Goal: Communication & Community: Answer question/provide support

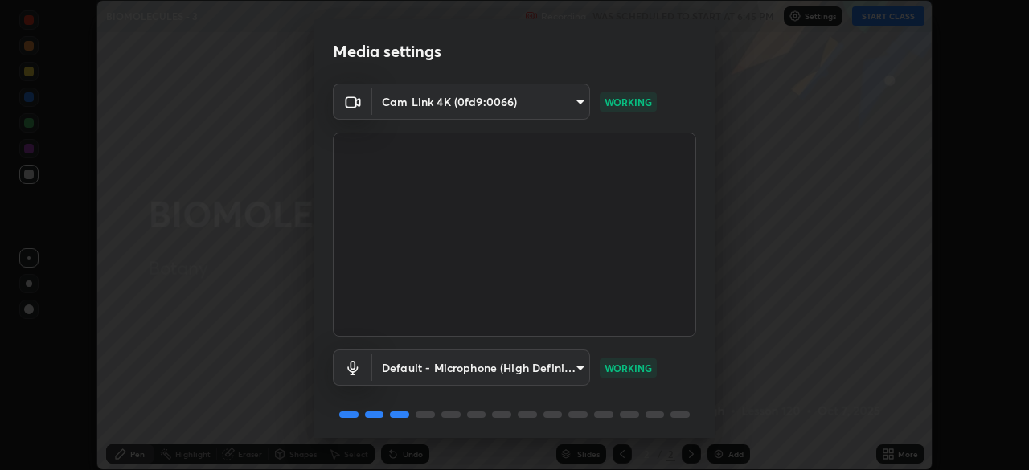
scroll to position [57, 0]
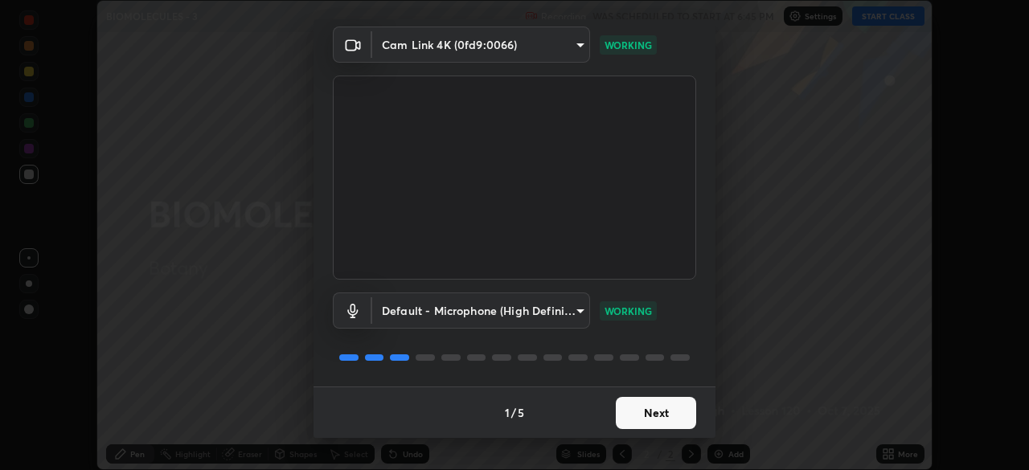
click at [671, 408] on button "Next" at bounding box center [656, 413] width 80 height 32
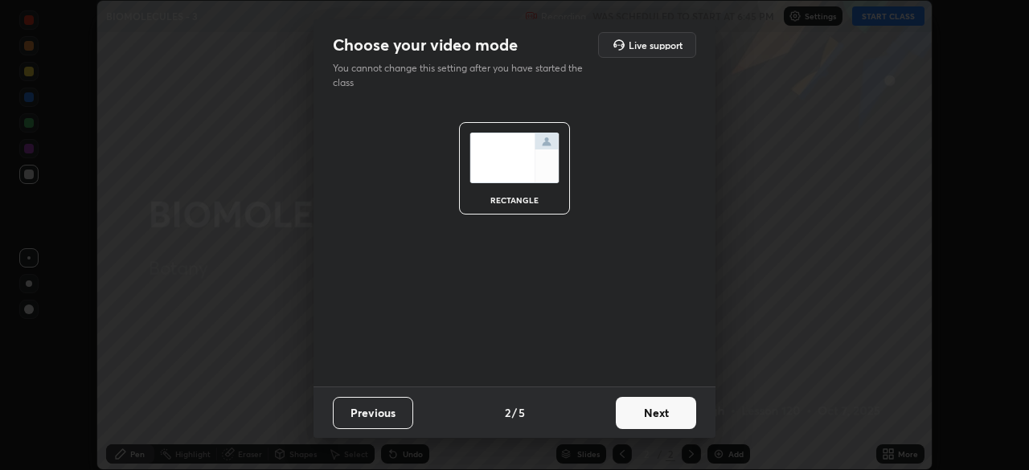
scroll to position [0, 0]
click at [675, 413] on button "Next" at bounding box center [656, 413] width 80 height 32
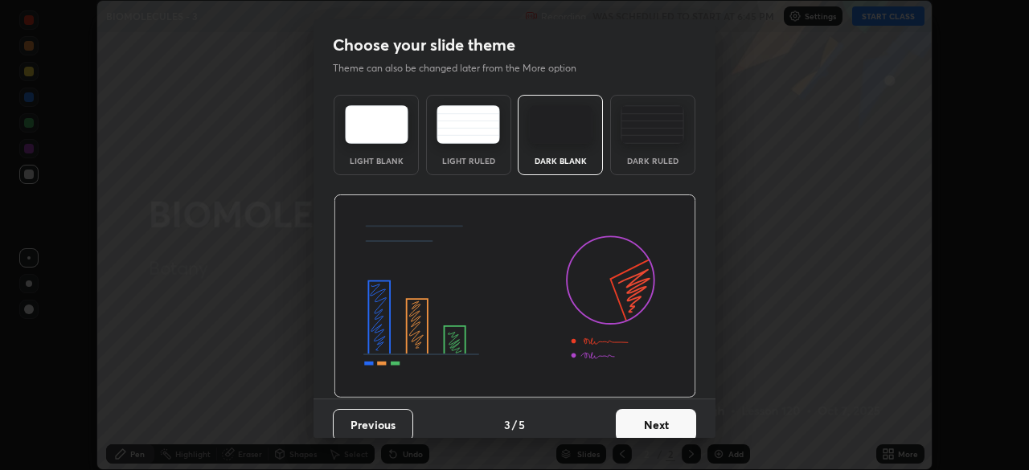
click at [684, 415] on button "Next" at bounding box center [656, 425] width 80 height 32
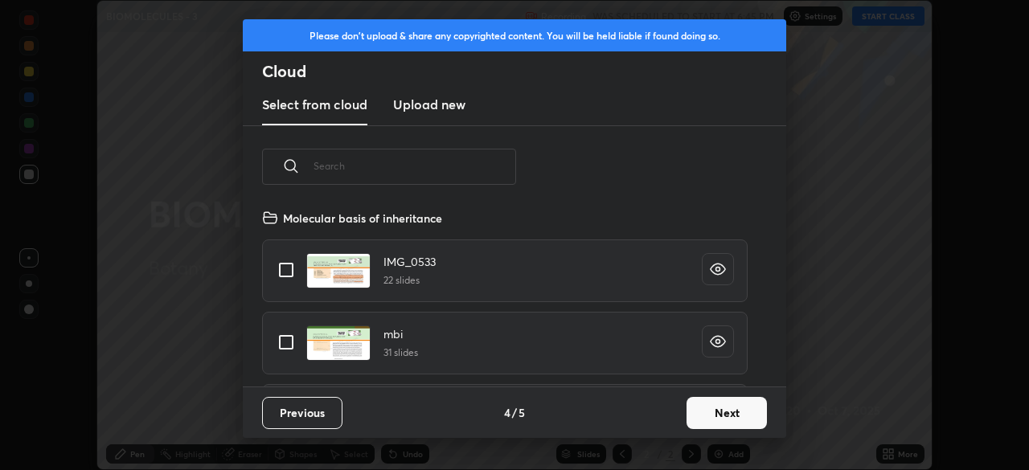
click at [710, 414] on button "Next" at bounding box center [726, 413] width 80 height 32
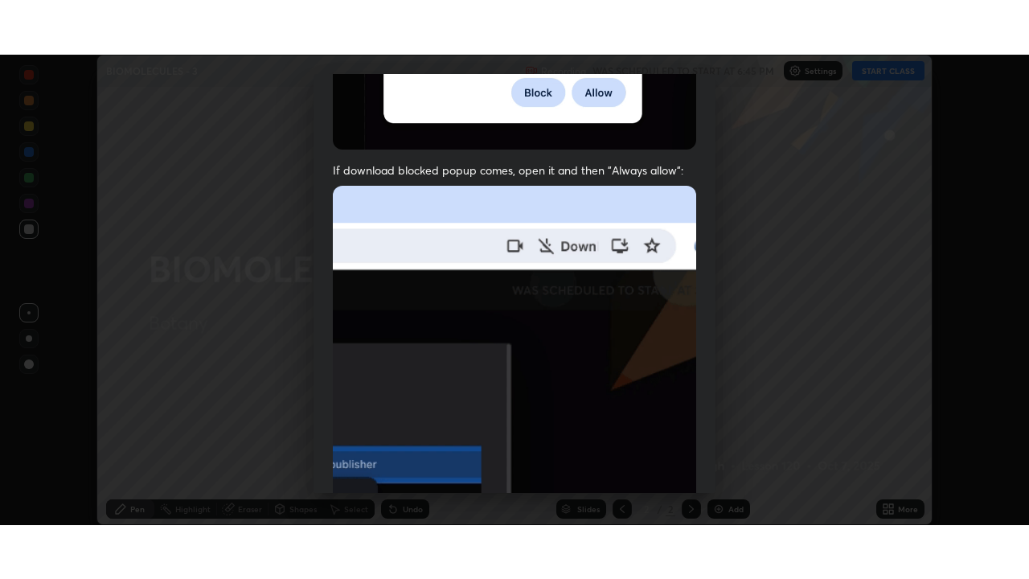
scroll to position [385, 0]
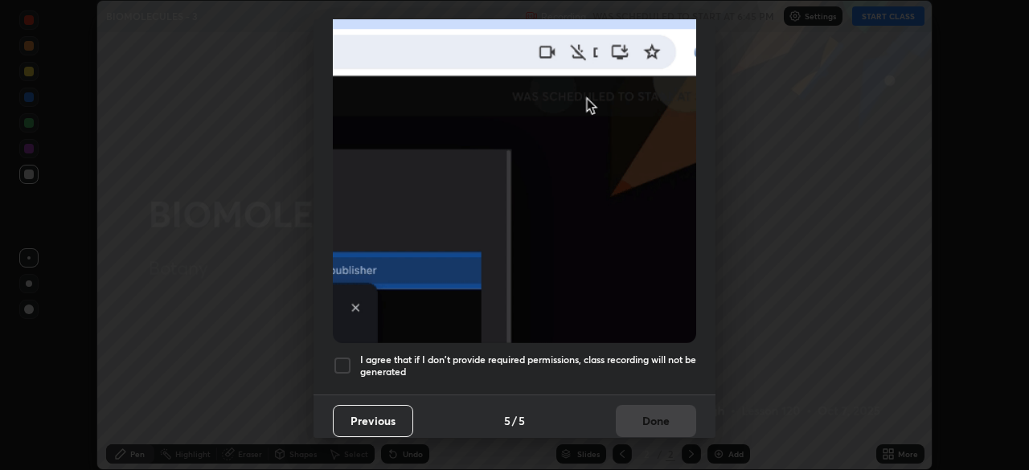
click at [344, 364] on div at bounding box center [342, 365] width 19 height 19
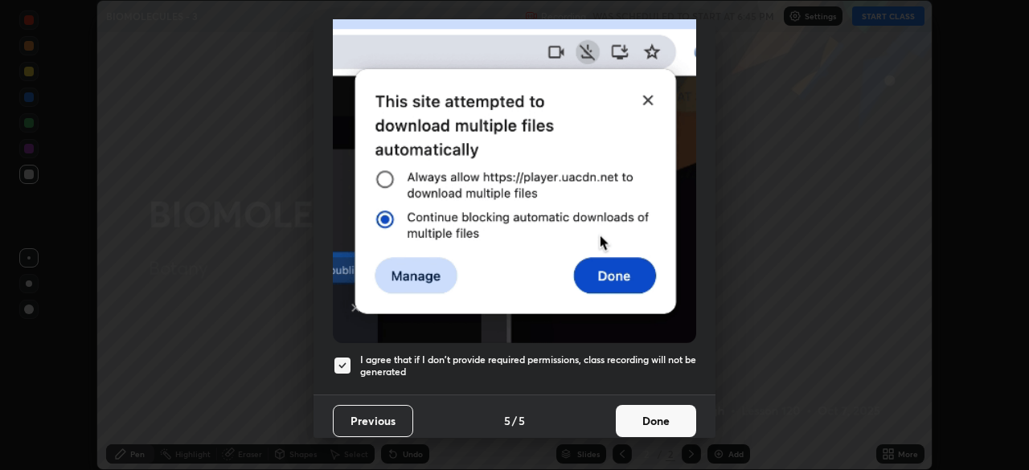
click at [657, 421] on button "Done" at bounding box center [656, 421] width 80 height 32
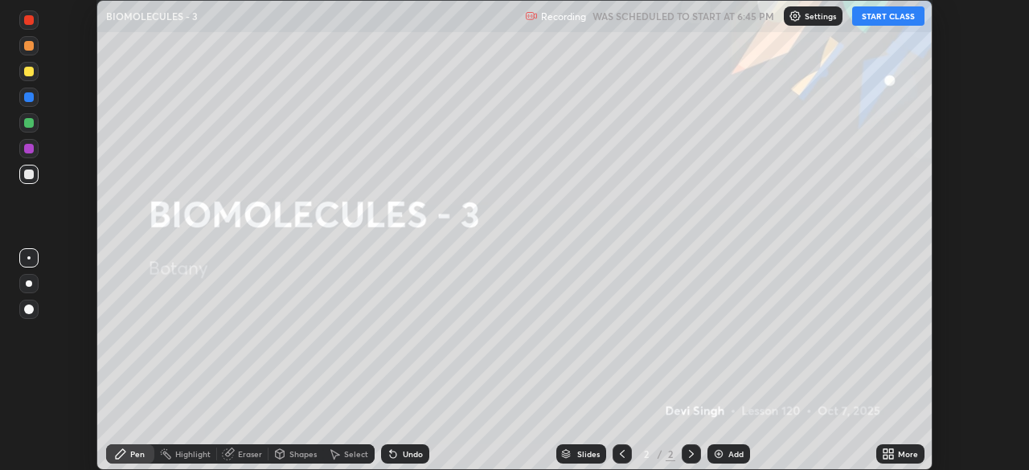
click at [867, 23] on button "START CLASS" at bounding box center [888, 15] width 72 height 19
click at [891, 451] on icon at bounding box center [891, 451] width 4 height 4
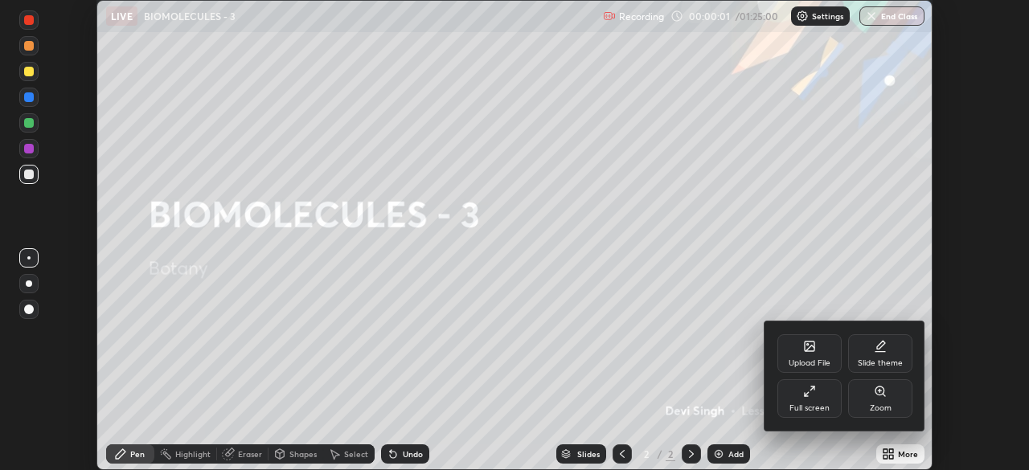
click at [822, 402] on div "Full screen" at bounding box center [809, 398] width 64 height 39
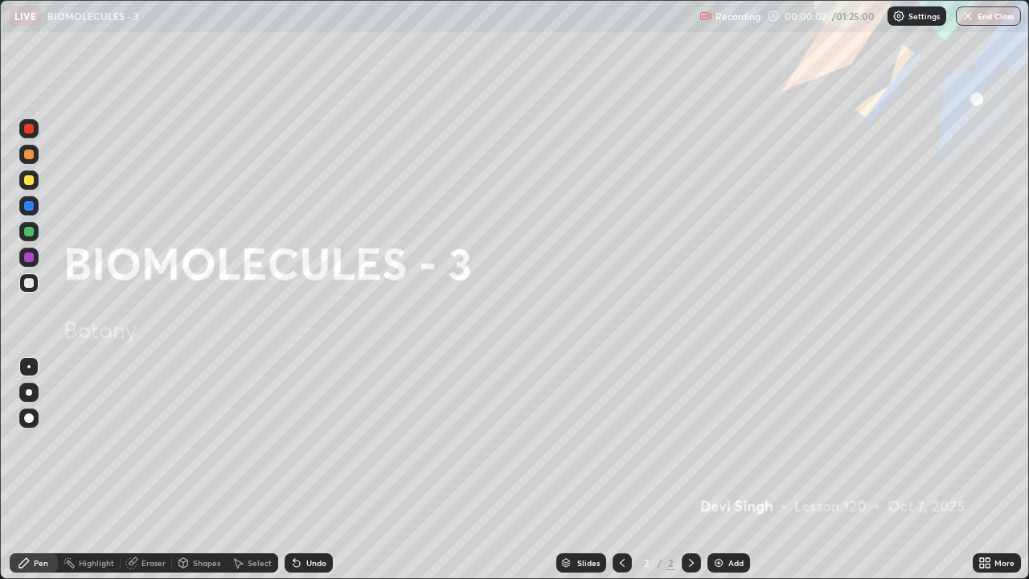
scroll to position [579, 1029]
click at [732, 469] on div "Add" at bounding box center [735, 563] width 15 height 8
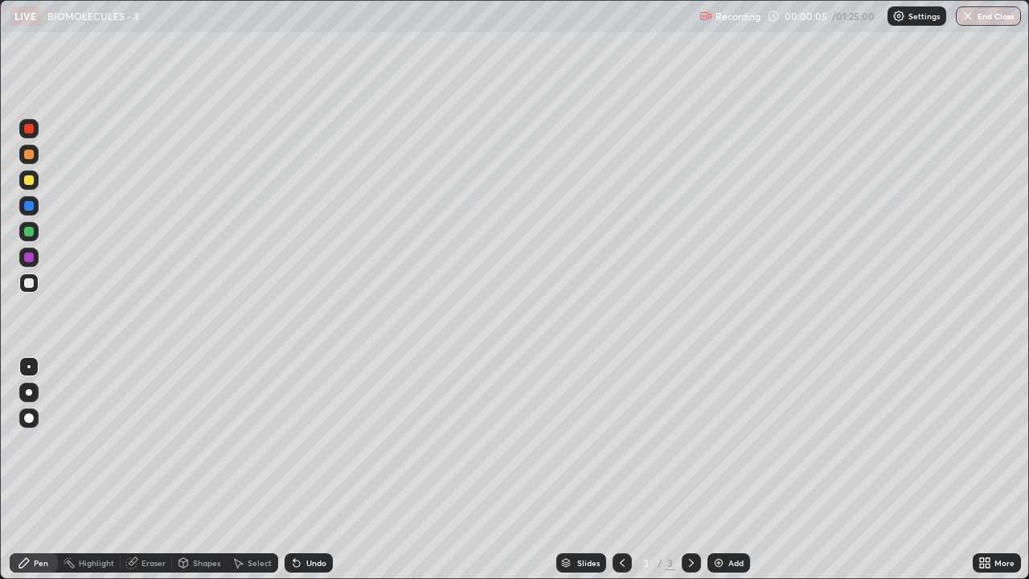
click at [31, 182] on div at bounding box center [29, 180] width 10 height 10
click at [22, 288] on div at bounding box center [28, 282] width 19 height 19
click at [309, 469] on div "Undo" at bounding box center [316, 563] width 20 height 8
click at [307, 469] on div "Undo" at bounding box center [316, 563] width 20 height 8
click at [302, 469] on div "Undo" at bounding box center [309, 562] width 48 height 19
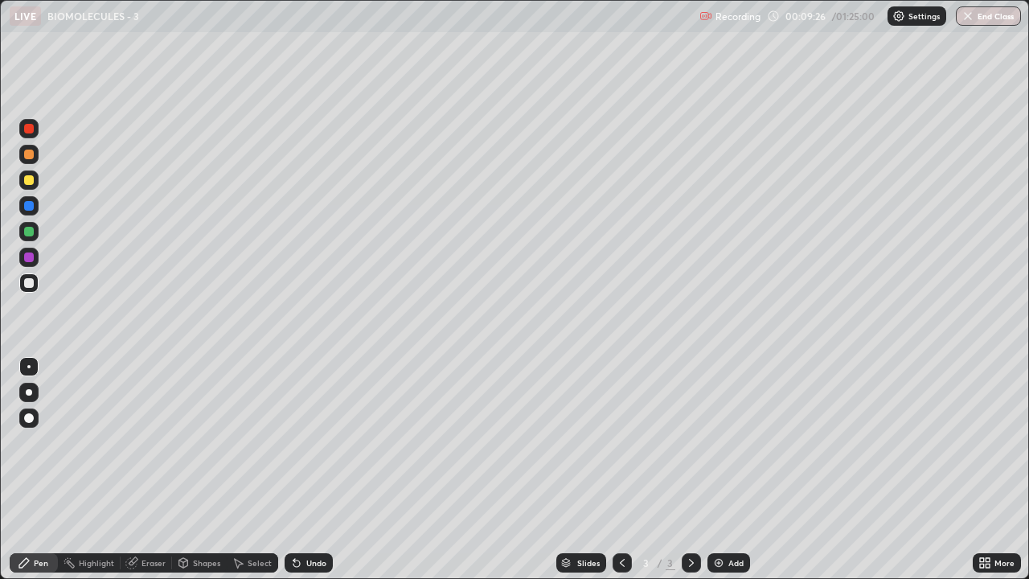
click at [721, 469] on img at bounding box center [718, 562] width 13 height 13
click at [27, 179] on div at bounding box center [29, 180] width 10 height 10
click at [306, 469] on div "Undo" at bounding box center [316, 563] width 20 height 8
click at [714, 469] on img at bounding box center [718, 562] width 13 height 13
click at [748, 469] on div "Add" at bounding box center [728, 562] width 43 height 19
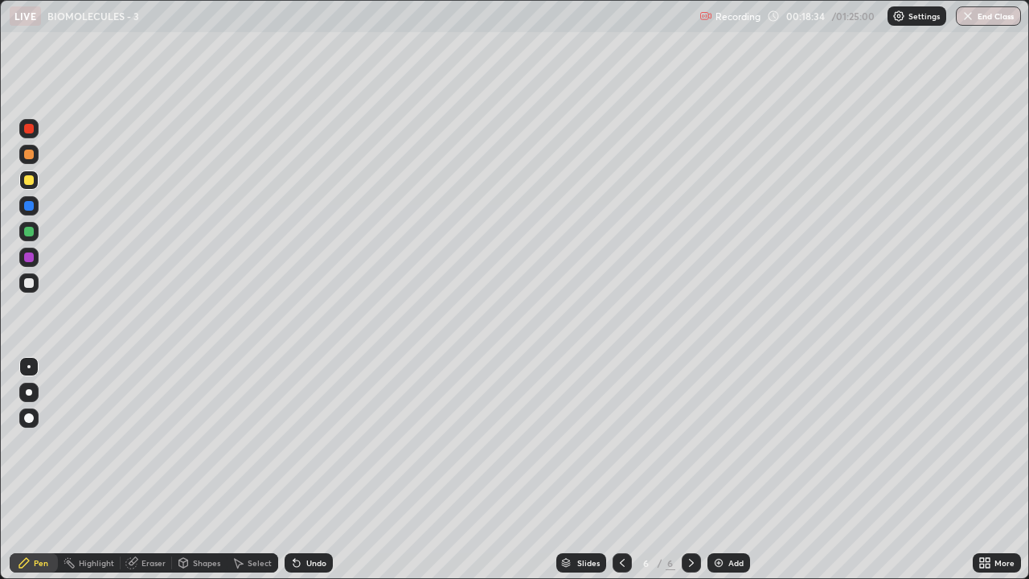
click at [29, 284] on div at bounding box center [29, 283] width 10 height 10
click at [31, 179] on div at bounding box center [29, 180] width 10 height 10
click at [27, 282] on div at bounding box center [29, 283] width 10 height 10
click at [721, 469] on img at bounding box center [718, 562] width 13 height 13
click at [24, 189] on div at bounding box center [28, 179] width 19 height 19
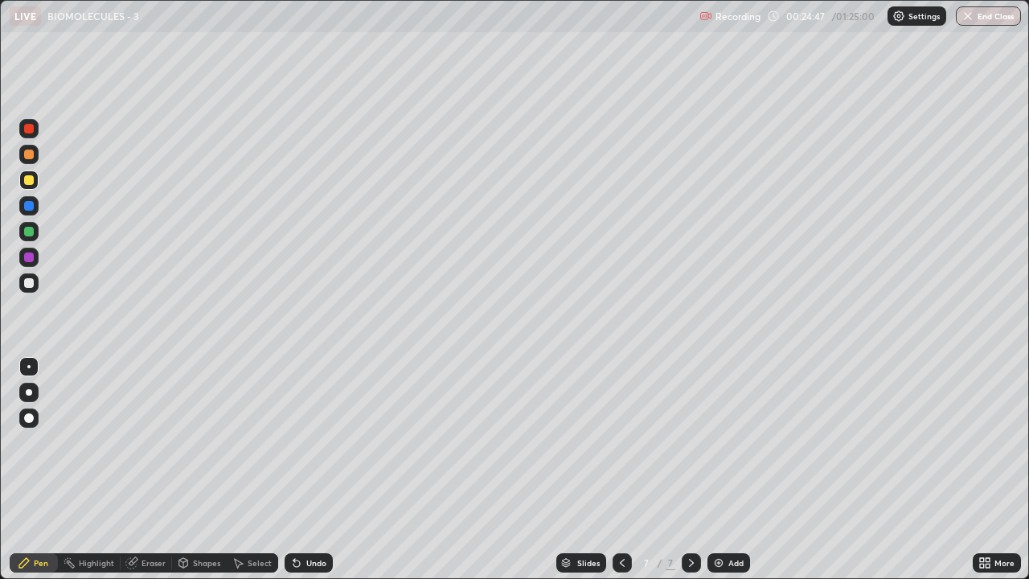
click at [31, 282] on div at bounding box center [29, 283] width 10 height 10
click at [300, 469] on icon at bounding box center [296, 562] width 13 height 13
click at [722, 469] on img at bounding box center [718, 562] width 13 height 13
click at [27, 181] on div at bounding box center [29, 180] width 10 height 10
click at [24, 281] on div at bounding box center [29, 283] width 10 height 10
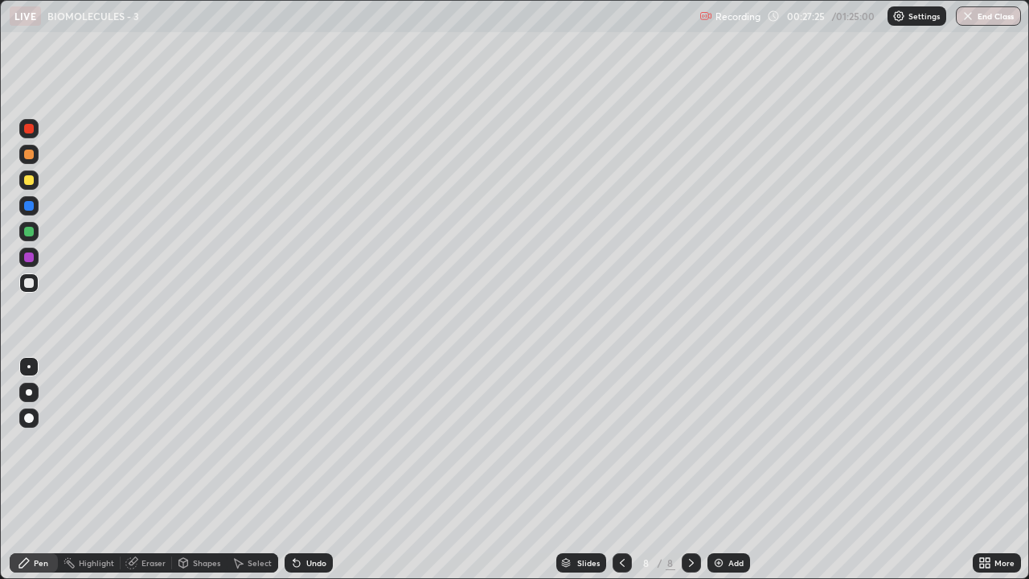
click at [306, 469] on div "Undo" at bounding box center [316, 563] width 20 height 8
click at [28, 180] on div at bounding box center [29, 180] width 10 height 10
click at [716, 469] on img at bounding box center [718, 562] width 13 height 13
click at [28, 284] on div at bounding box center [29, 283] width 10 height 10
click at [26, 179] on div at bounding box center [29, 180] width 10 height 10
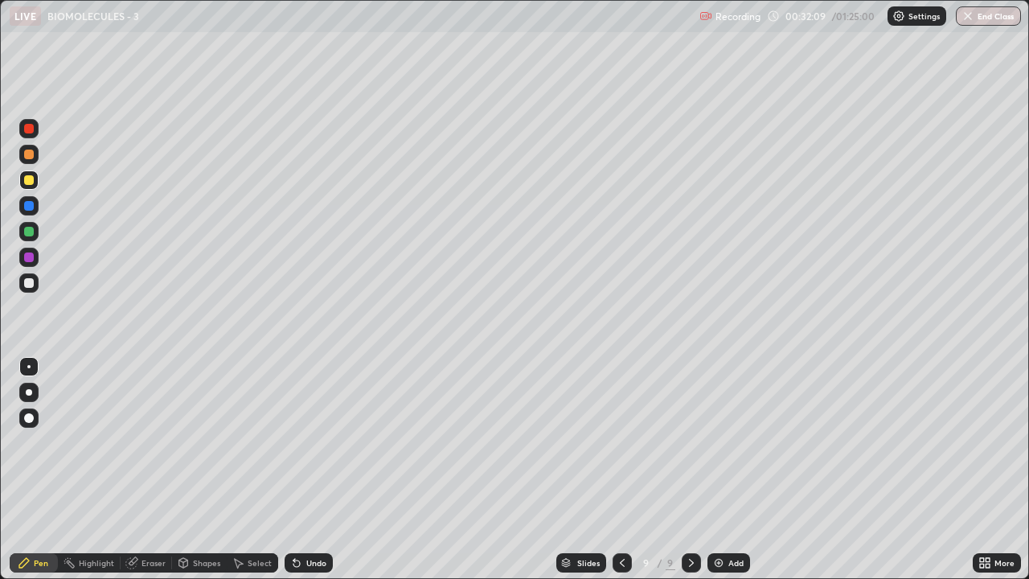
click at [27, 282] on div at bounding box center [29, 283] width 10 height 10
click at [28, 176] on div at bounding box center [29, 180] width 10 height 10
click at [33, 287] on div at bounding box center [28, 282] width 19 height 19
click at [308, 469] on div "Undo" at bounding box center [316, 563] width 20 height 8
click at [306, 469] on div "Undo" at bounding box center [316, 563] width 20 height 8
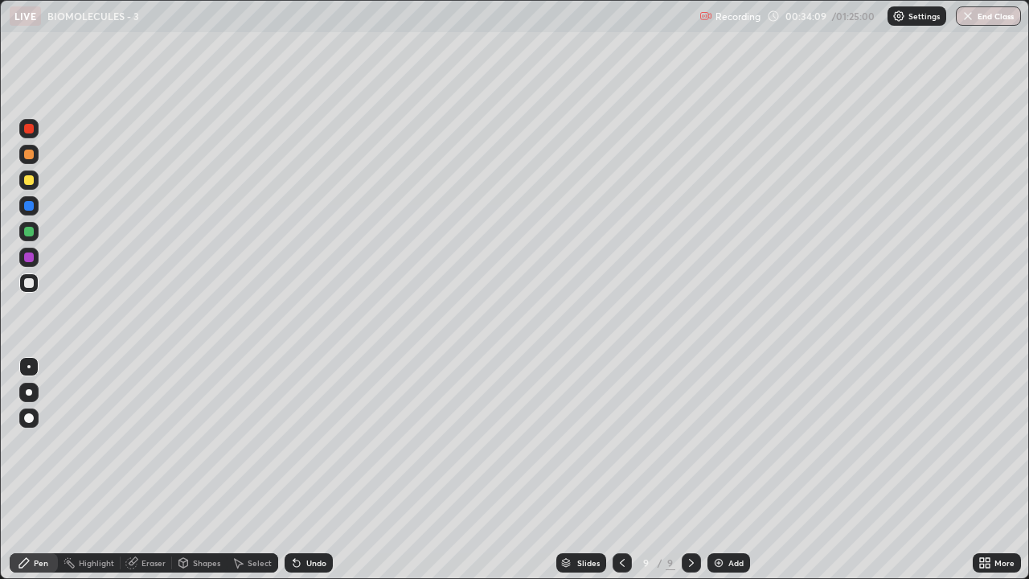
click at [24, 183] on div at bounding box center [28, 179] width 19 height 19
click at [728, 469] on div "Add" at bounding box center [735, 563] width 15 height 8
click at [24, 290] on div at bounding box center [28, 282] width 19 height 19
click at [26, 173] on div at bounding box center [28, 179] width 19 height 19
click at [31, 133] on div at bounding box center [29, 129] width 10 height 10
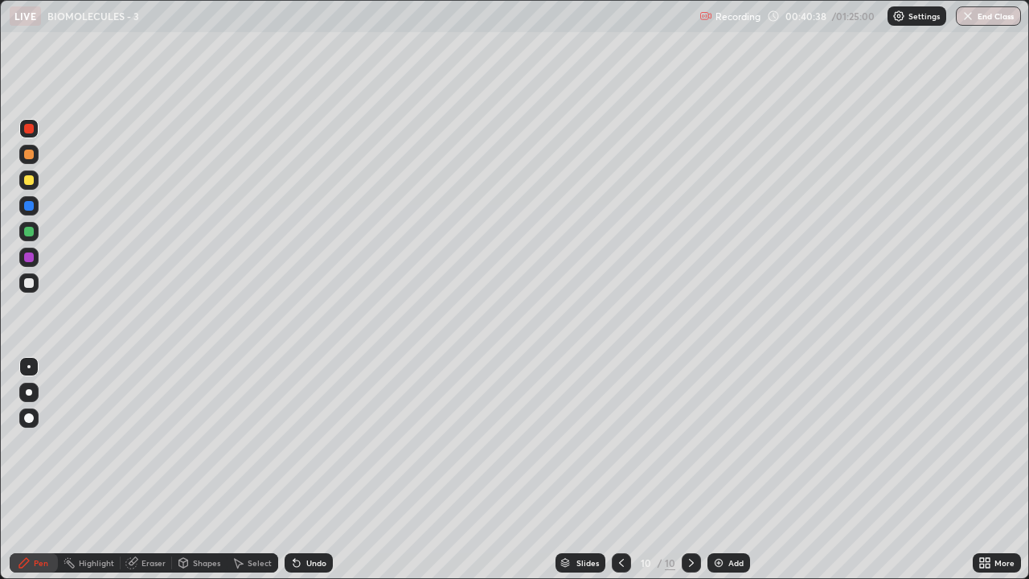
click at [27, 174] on div at bounding box center [28, 179] width 19 height 19
click at [29, 126] on div at bounding box center [29, 129] width 10 height 10
click at [738, 469] on div "Add" at bounding box center [735, 563] width 15 height 8
click at [27, 184] on div at bounding box center [29, 180] width 10 height 10
click at [27, 281] on div at bounding box center [29, 283] width 10 height 10
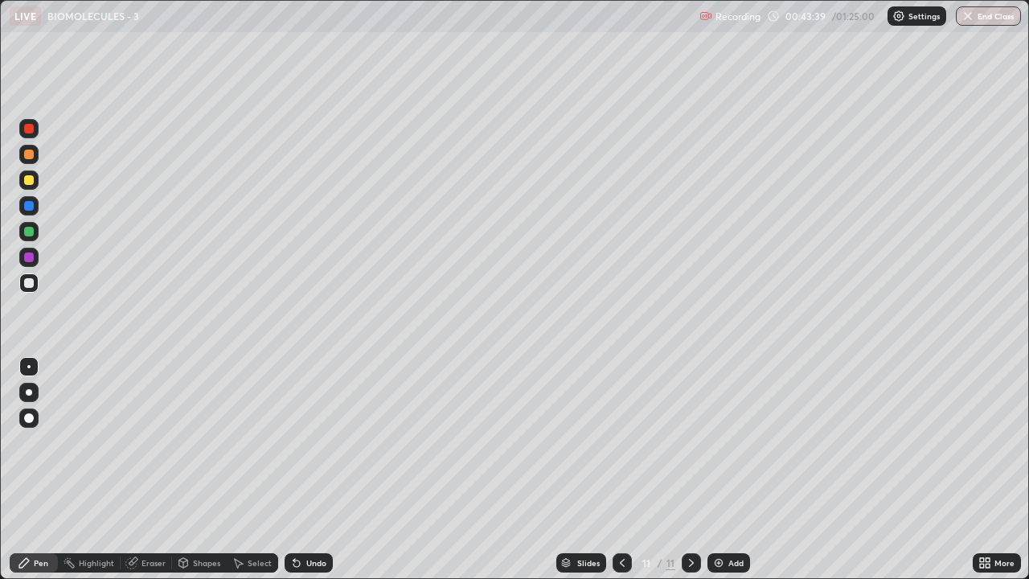
click at [313, 469] on div "Undo" at bounding box center [309, 562] width 48 height 19
click at [24, 178] on div at bounding box center [29, 180] width 10 height 10
click at [139, 469] on div "Eraser" at bounding box center [146, 562] width 51 height 19
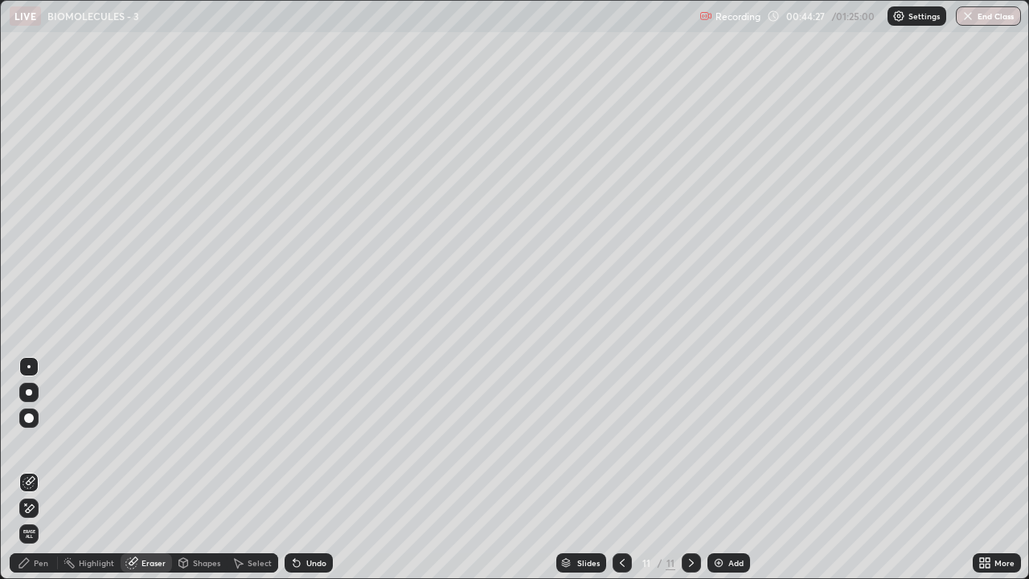
click at [32, 469] on div "Pen" at bounding box center [34, 562] width 48 height 19
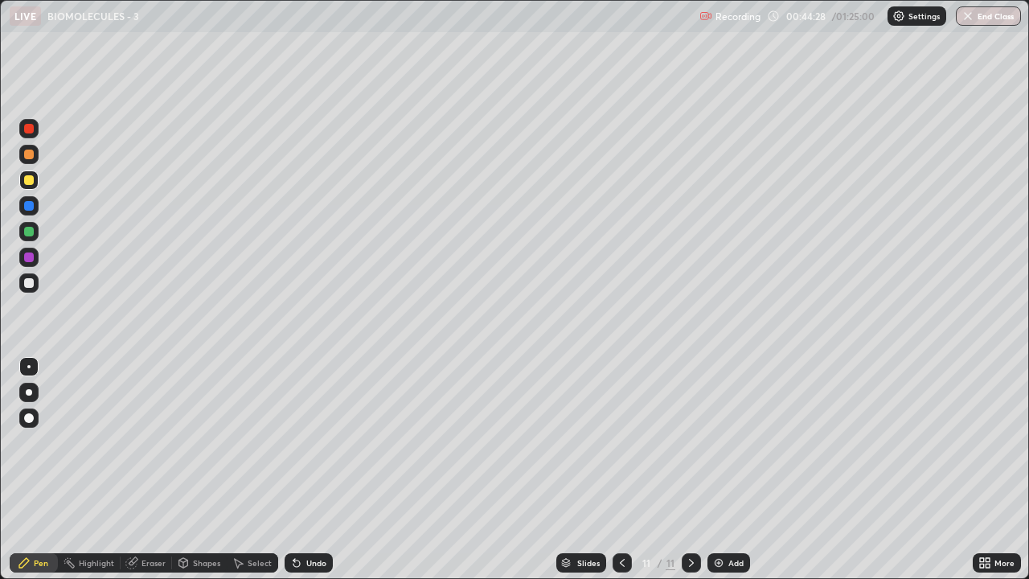
click at [31, 279] on div at bounding box center [29, 283] width 10 height 10
click at [302, 469] on div "Undo" at bounding box center [309, 562] width 48 height 19
click at [308, 469] on div "Undo" at bounding box center [316, 563] width 20 height 8
click at [309, 469] on div "Undo" at bounding box center [316, 563] width 20 height 8
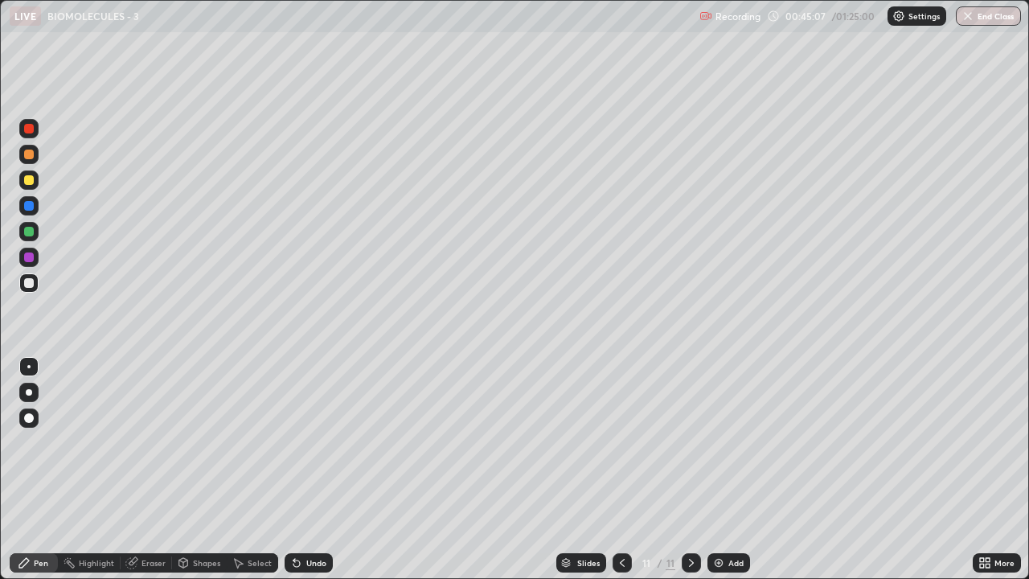
click at [308, 469] on div "Undo" at bounding box center [316, 563] width 20 height 8
click at [306, 469] on div "Undo" at bounding box center [316, 563] width 20 height 8
click at [303, 469] on div "Undo" at bounding box center [309, 562] width 48 height 19
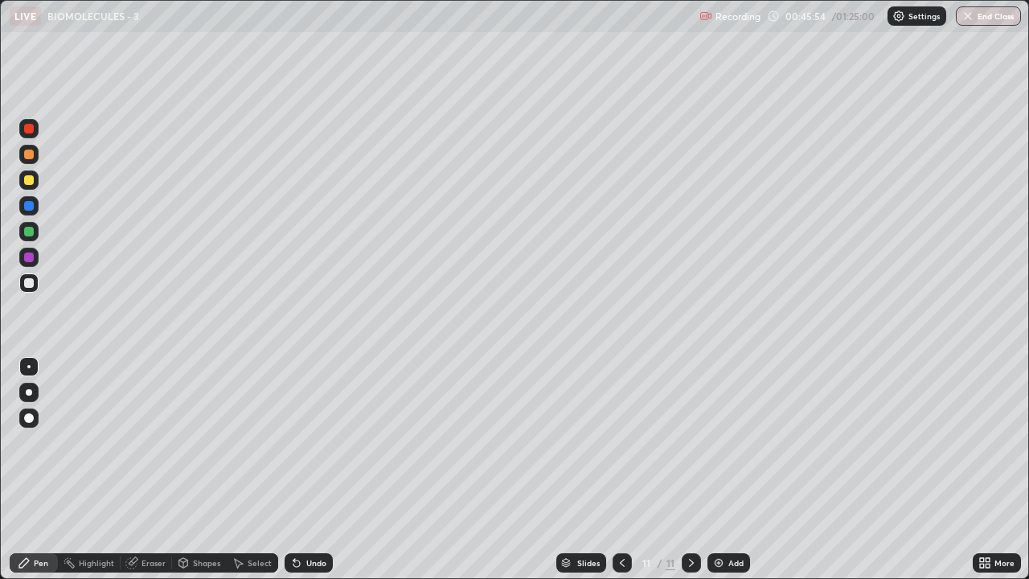
click at [27, 178] on div at bounding box center [29, 180] width 10 height 10
click at [33, 282] on div at bounding box center [29, 283] width 10 height 10
click at [303, 469] on div "Undo" at bounding box center [309, 562] width 48 height 19
click at [714, 469] on img at bounding box center [718, 562] width 13 height 13
click at [35, 179] on div at bounding box center [28, 179] width 19 height 19
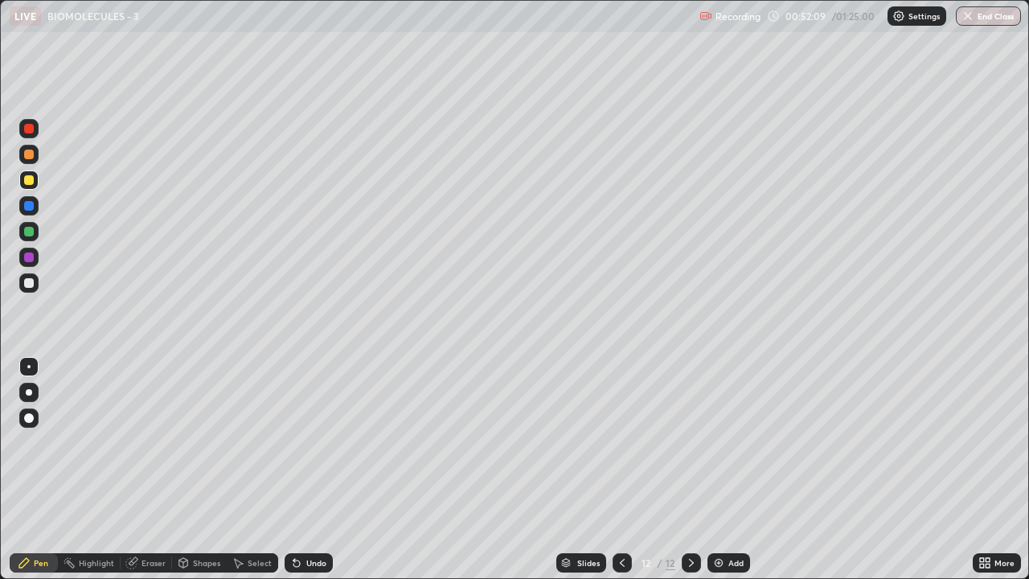
click at [717, 469] on img at bounding box center [718, 562] width 13 height 13
click at [30, 283] on div at bounding box center [29, 283] width 10 height 10
click at [718, 469] on img at bounding box center [718, 562] width 13 height 13
click at [20, 182] on div at bounding box center [28, 179] width 19 height 19
click at [29, 281] on div at bounding box center [29, 283] width 10 height 10
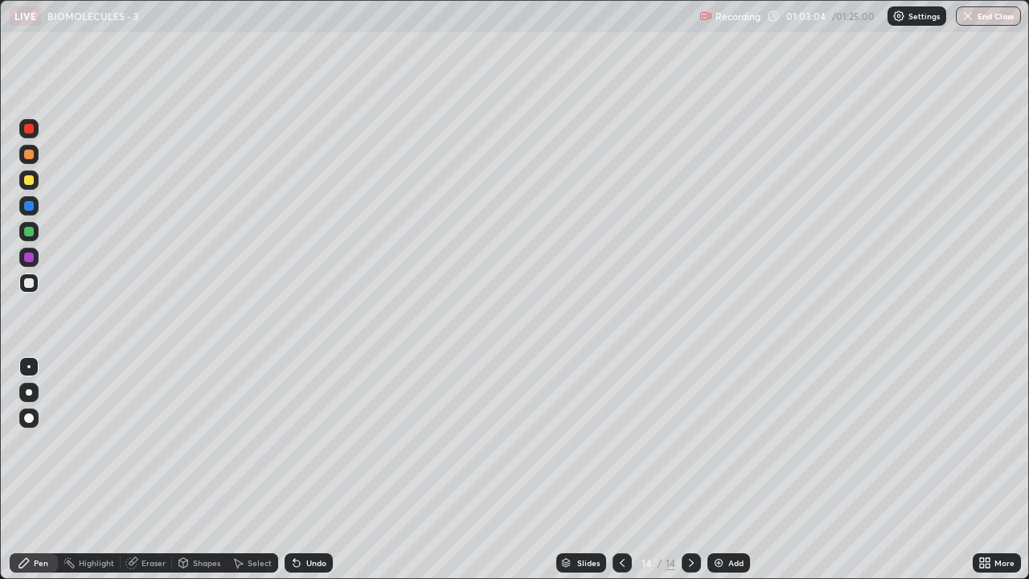
click at [31, 182] on div at bounding box center [29, 180] width 10 height 10
click at [719, 469] on img at bounding box center [718, 562] width 13 height 13
click at [27, 283] on div at bounding box center [29, 283] width 10 height 10
click at [30, 181] on div at bounding box center [29, 180] width 10 height 10
click at [144, 469] on div "Eraser" at bounding box center [146, 562] width 51 height 19
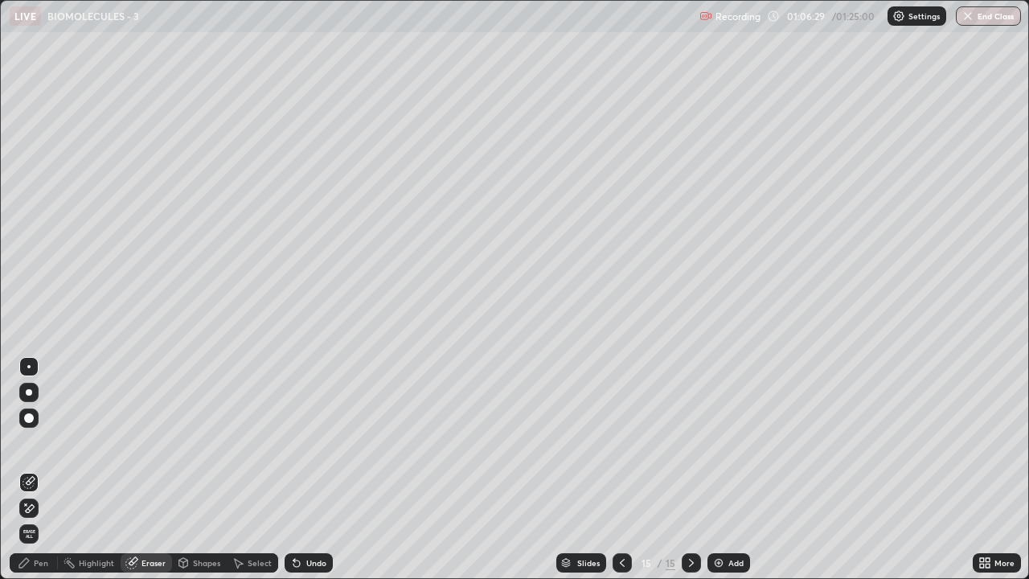
click at [39, 469] on div "Pen" at bounding box center [34, 562] width 48 height 19
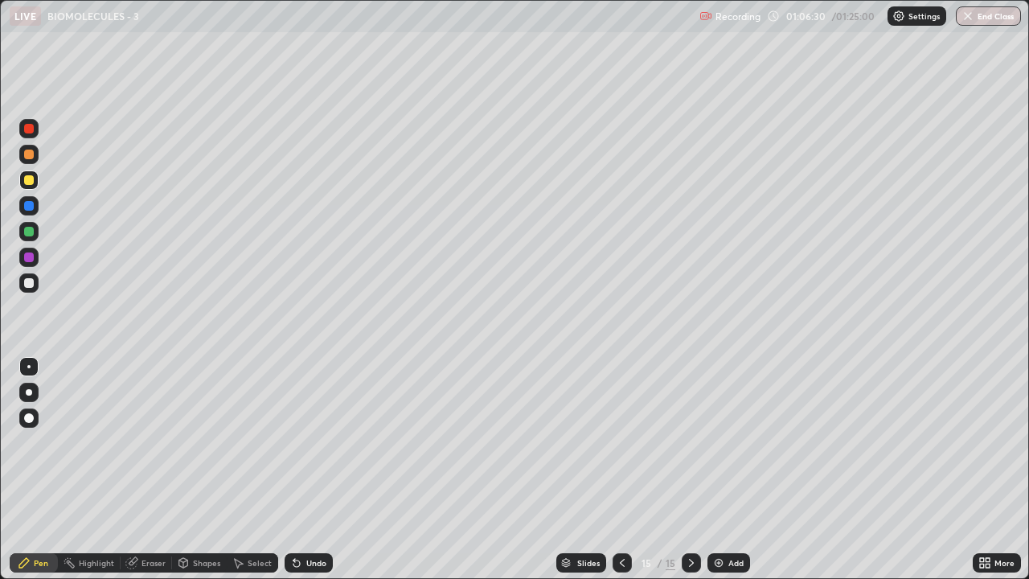
click at [24, 283] on div at bounding box center [29, 283] width 10 height 10
click at [33, 180] on div at bounding box center [29, 180] width 10 height 10
click at [27, 280] on div at bounding box center [29, 283] width 10 height 10
click at [728, 469] on div "Add" at bounding box center [735, 563] width 15 height 8
click at [621, 469] on icon at bounding box center [622, 562] width 13 height 13
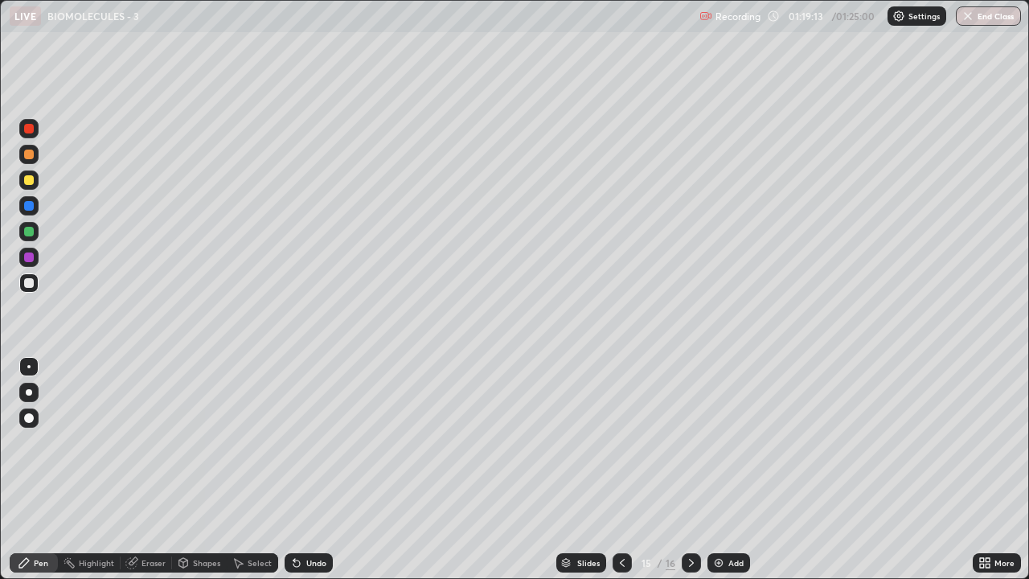
click at [972, 23] on button "End Class" at bounding box center [988, 15] width 65 height 19
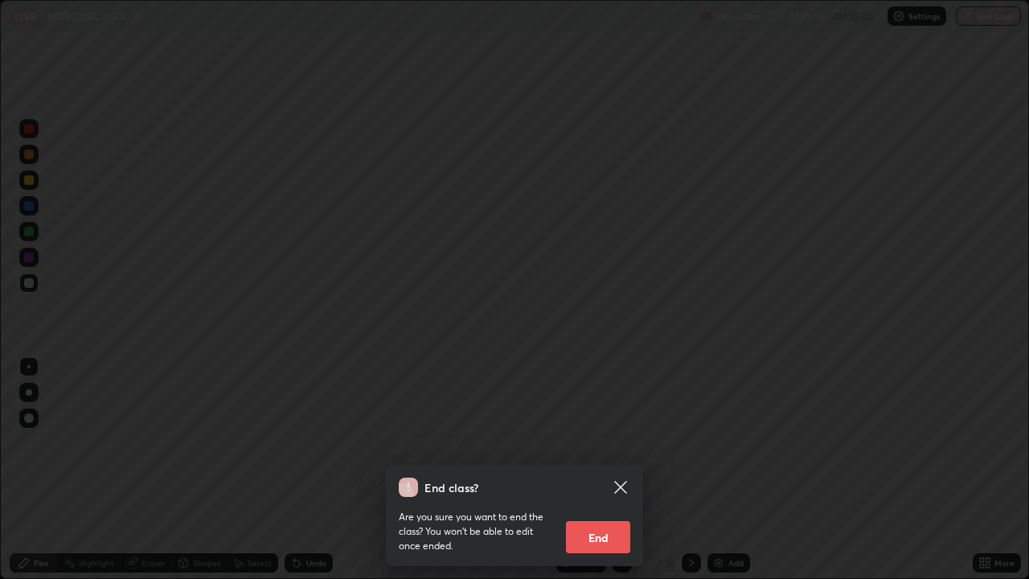
click at [592, 469] on button "End" at bounding box center [598, 537] width 64 height 32
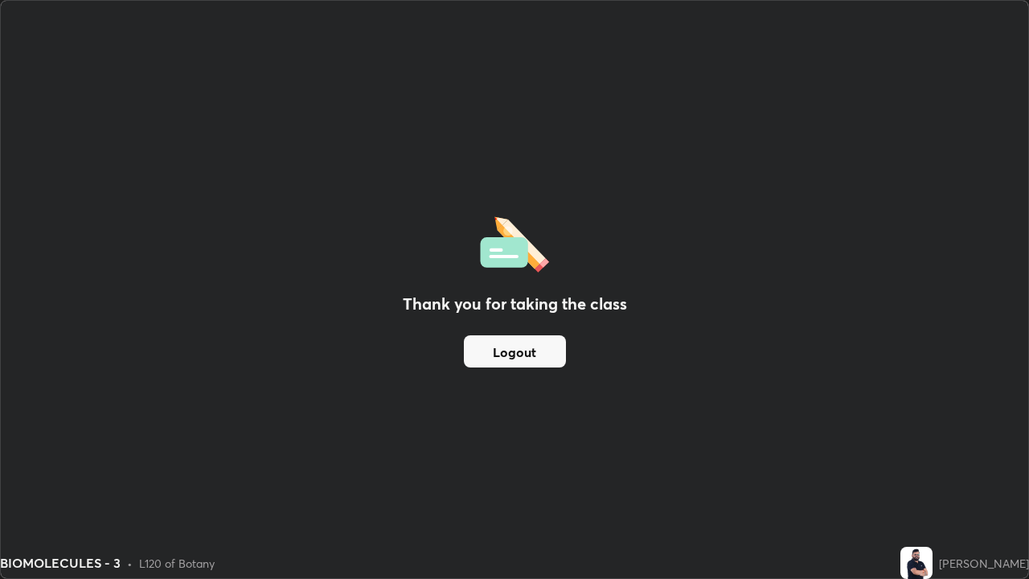
click at [516, 350] on button "Logout" at bounding box center [515, 351] width 102 height 32
